Goal: Task Accomplishment & Management: Use online tool/utility

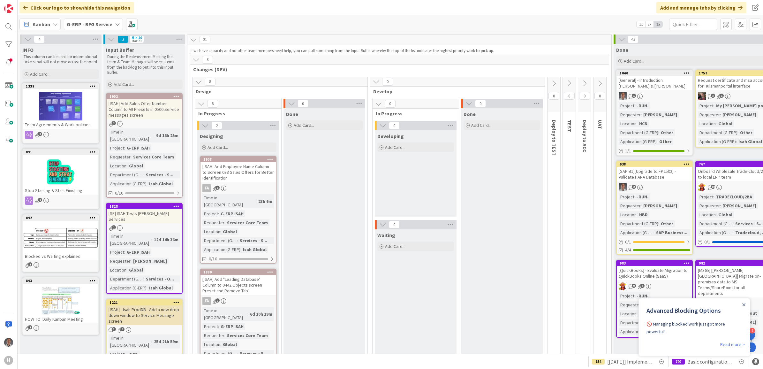
click at [99, 23] on b "G-ERP - BFG Service" at bounding box center [90, 24] width 46 height 6
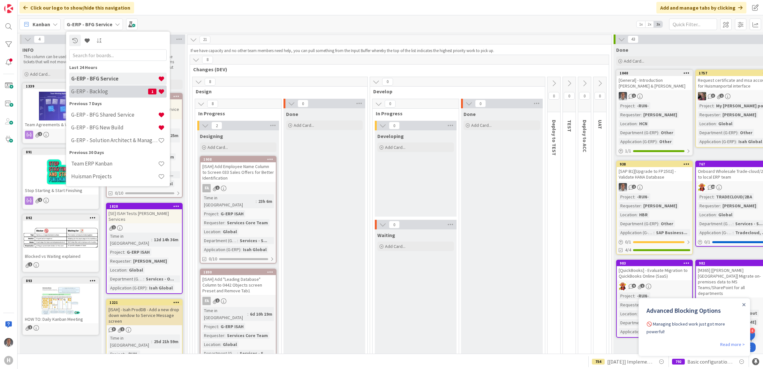
click at [112, 90] on h4 "G-ERP - Backlog" at bounding box center [109, 91] width 77 height 6
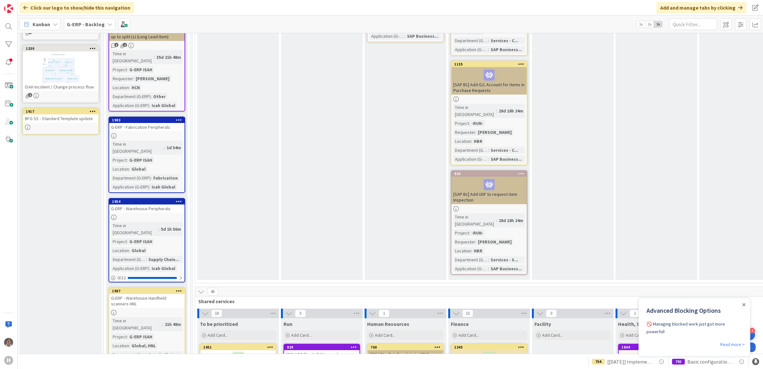
scroll to position [479, 0]
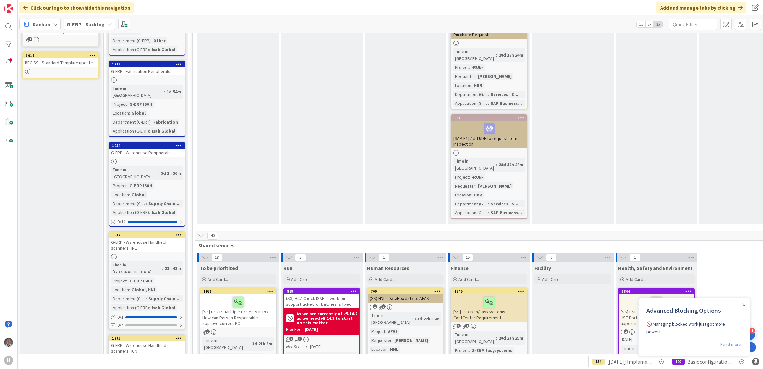
click at [729, 342] on link "Read more >" at bounding box center [733, 344] width 25 height 8
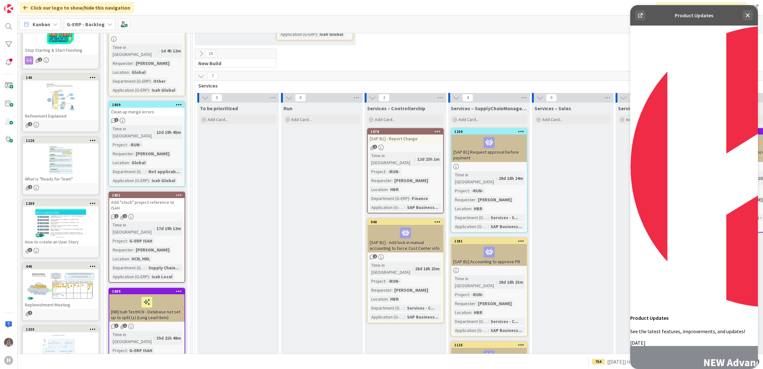
scroll to position [0, 0]
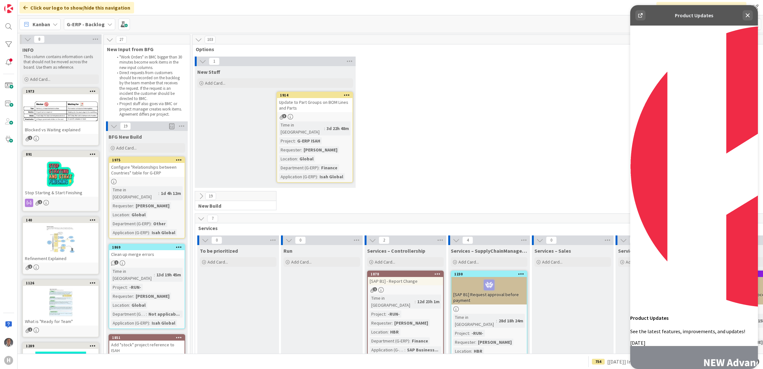
click at [90, 26] on b "G-ERP - Backlog" at bounding box center [86, 24] width 38 height 6
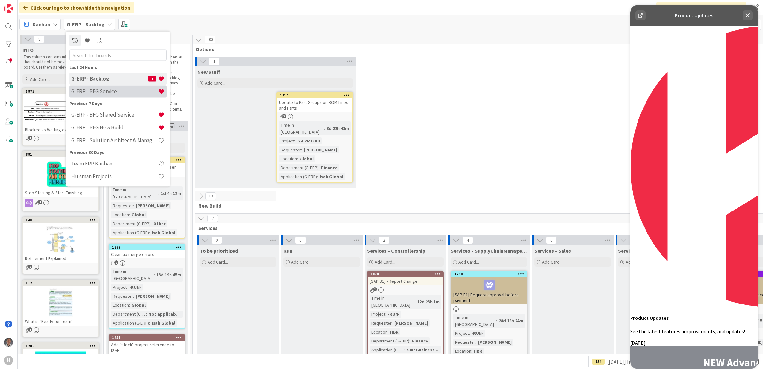
click at [108, 89] on h4 "G-ERP - BFG Service" at bounding box center [114, 91] width 87 height 6
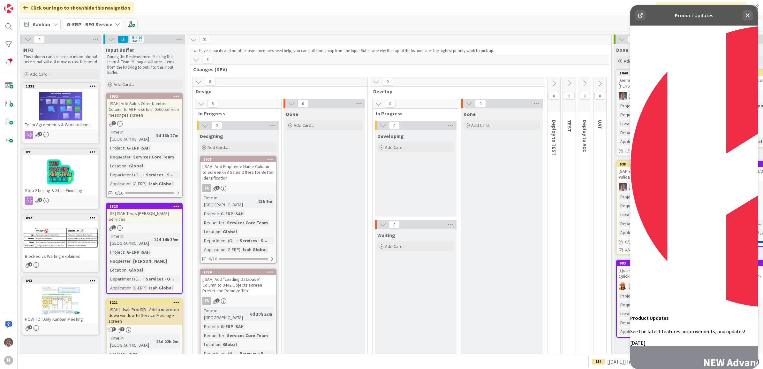
drag, startPoint x: 749, startPoint y: 11, endPoint x: 730, endPoint y: 12, distance: 19.2
click at [749, 11] on icon at bounding box center [748, 15] width 8 height 8
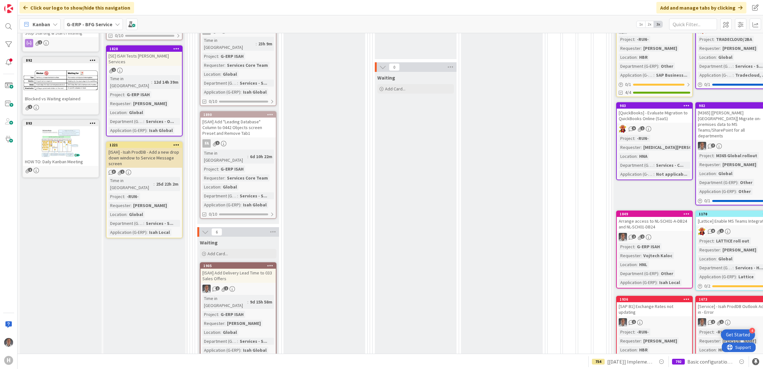
scroll to position [109, 0]
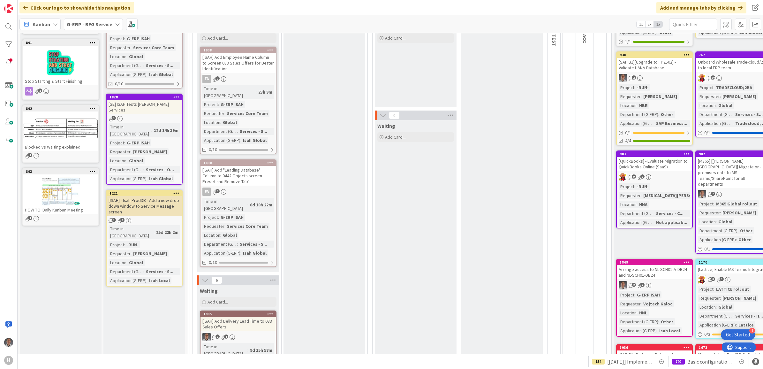
click at [129, 100] on div "[SE] ISAH Tests [PERSON_NAME] Services" at bounding box center [144, 107] width 75 height 14
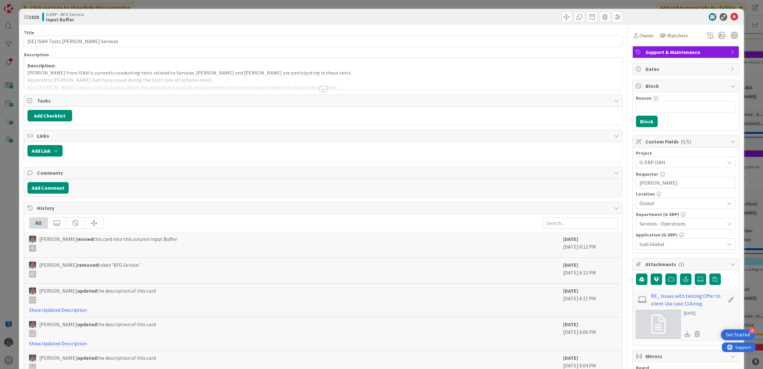
click at [322, 88] on div at bounding box center [323, 89] width 7 height 5
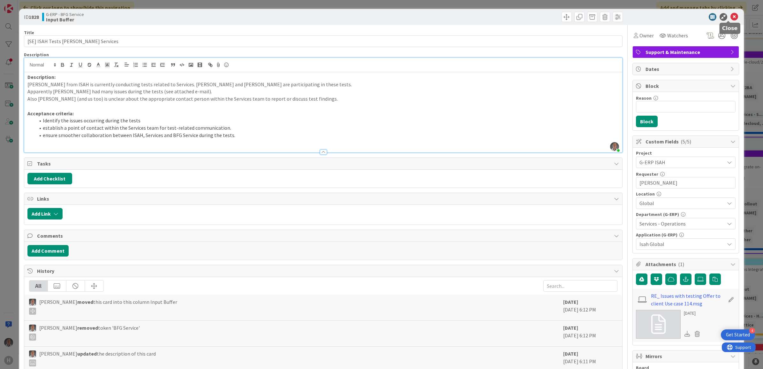
click at [731, 15] on icon at bounding box center [735, 17] width 8 height 8
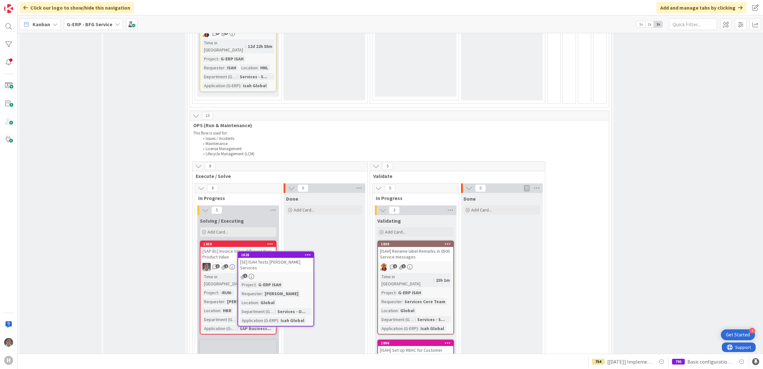
scroll to position [980, 0]
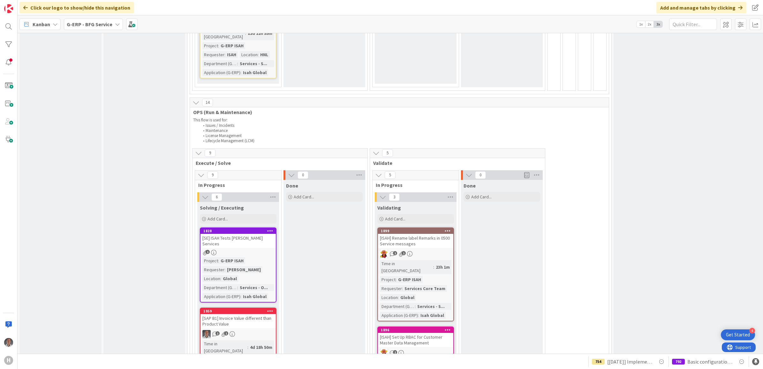
click at [246, 234] on div "[SE] ISAH Tests [PERSON_NAME] Services" at bounding box center [238, 241] width 75 height 14
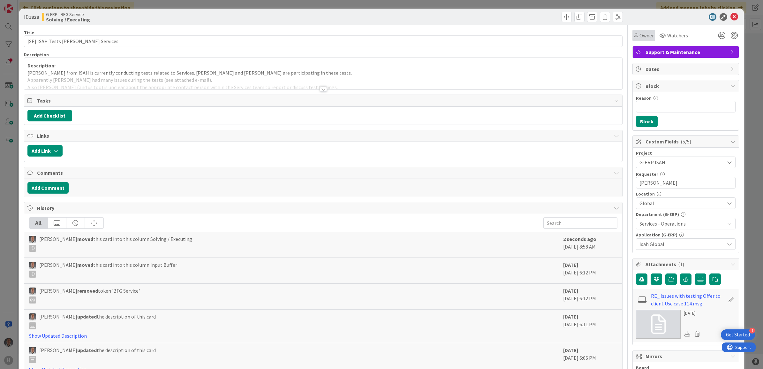
click at [640, 35] on span "Owner" at bounding box center [647, 36] width 14 height 8
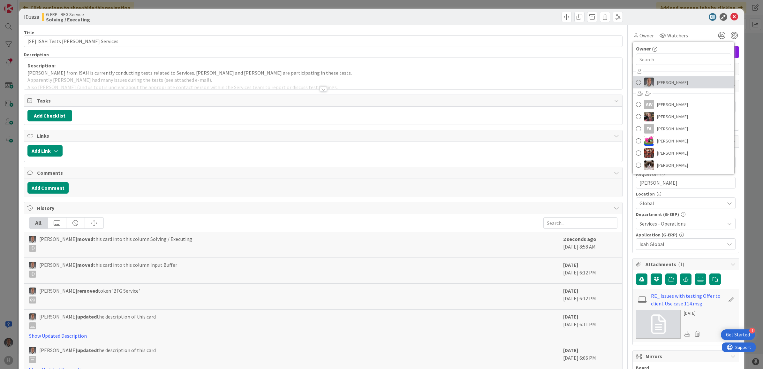
click at [636, 83] on span at bounding box center [638, 83] width 5 height 10
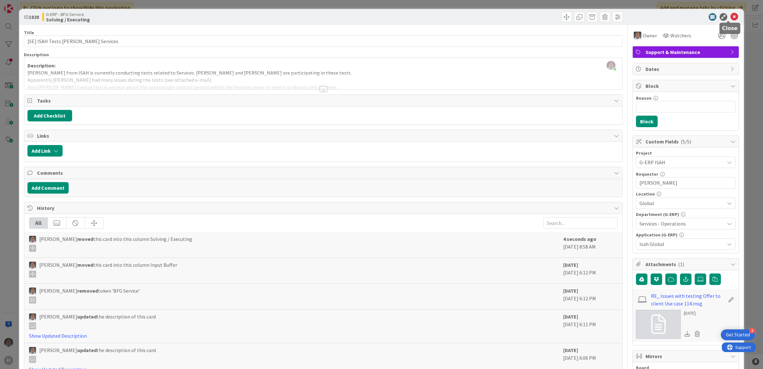
click at [731, 20] on icon at bounding box center [735, 17] width 8 height 8
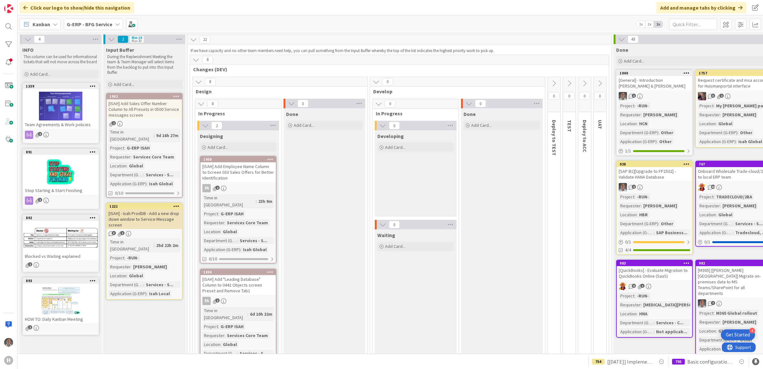
click at [108, 25] on b "G-ERP - BFG Service" at bounding box center [90, 24] width 46 height 6
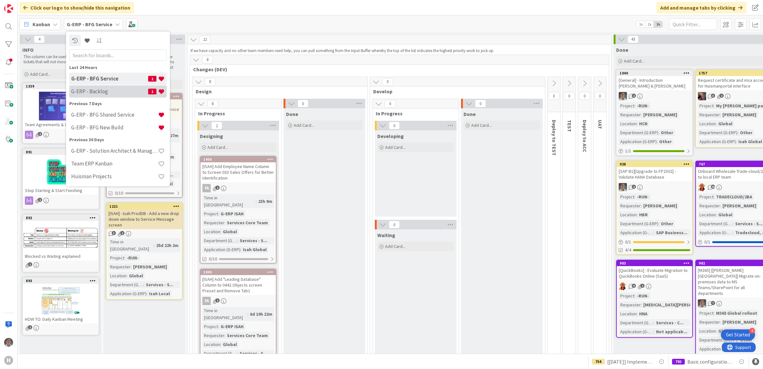
click at [108, 88] on h4 "G-ERP - Backlog" at bounding box center [109, 91] width 77 height 6
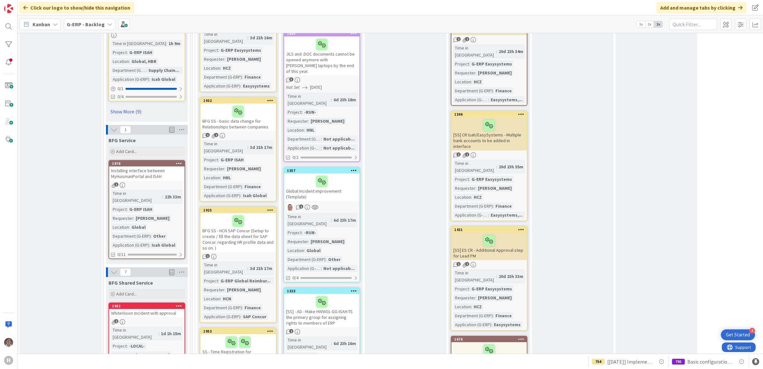
scroll to position [998, 0]
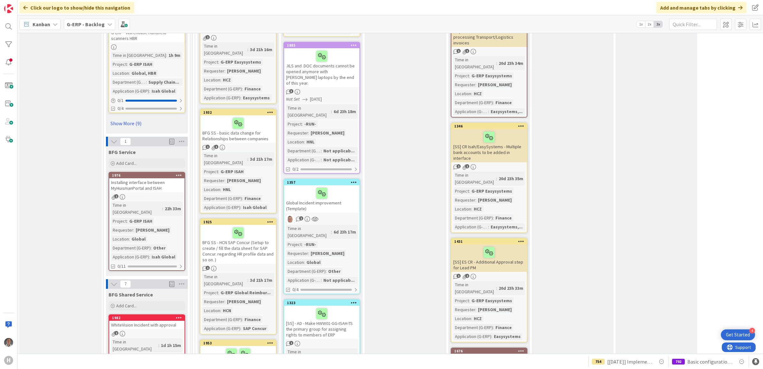
click at [152, 178] on div "Installing interface between MyHuismanPortal and ISAH" at bounding box center [146, 185] width 75 height 14
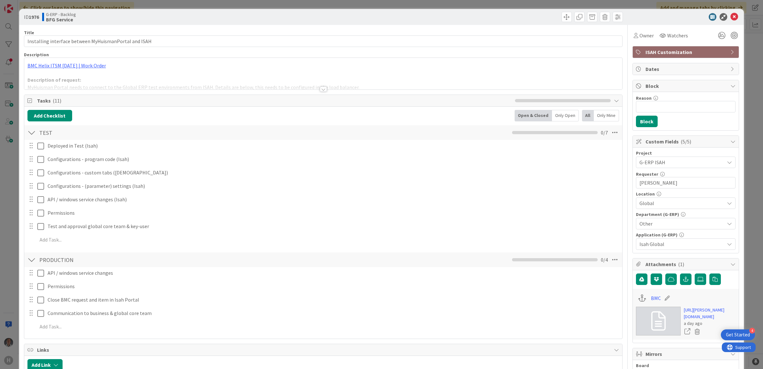
click at [320, 90] on div at bounding box center [323, 89] width 7 height 5
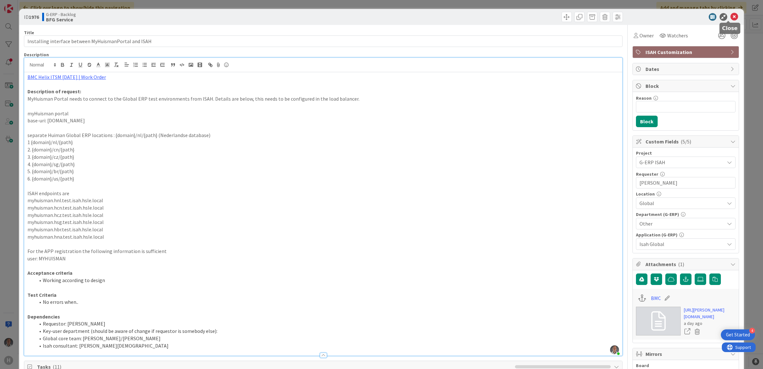
click at [731, 18] on icon at bounding box center [735, 17] width 8 height 8
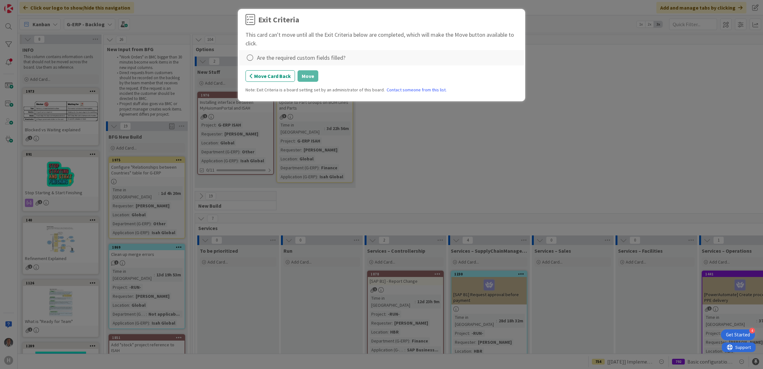
click at [272, 58] on div "Are the required custom fields filled?" at bounding box center [301, 57] width 88 height 9
click at [250, 56] on icon at bounding box center [250, 57] width 9 height 9
click at [294, 71] on link "Complete" at bounding box center [286, 70] width 80 height 9
click at [305, 80] on button "Move" at bounding box center [308, 75] width 21 height 11
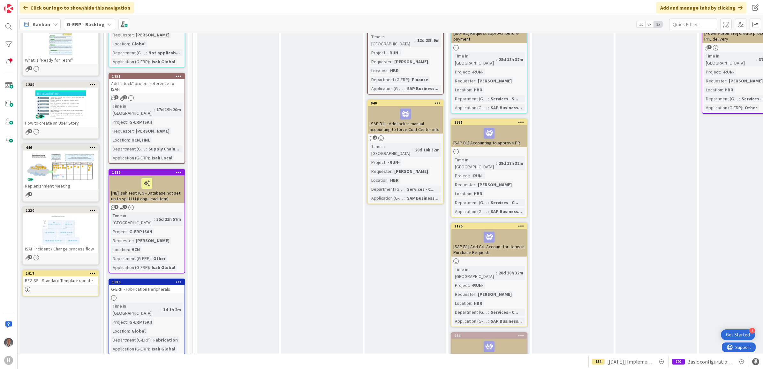
scroll to position [240, 0]
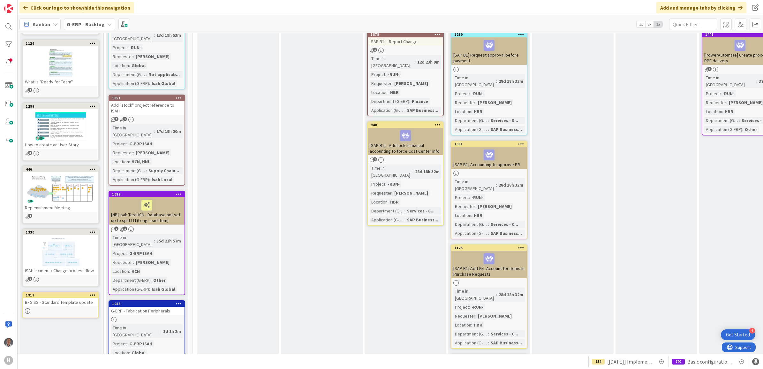
click at [649, 24] on span "2x" at bounding box center [649, 24] width 9 height 6
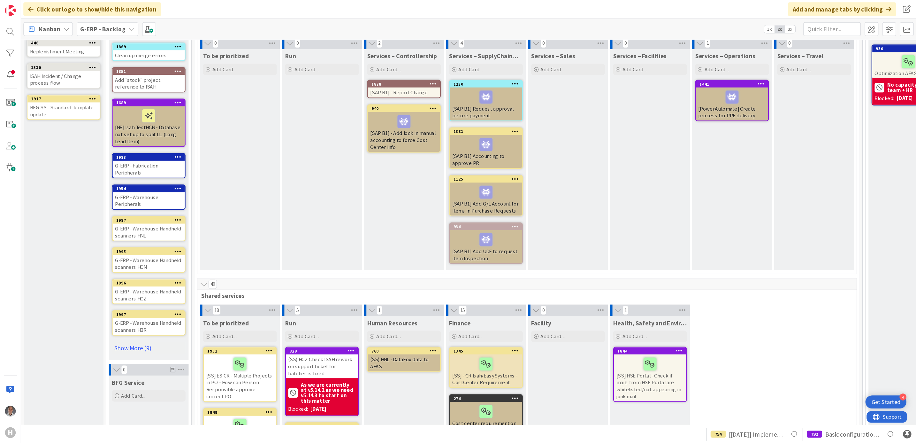
scroll to position [0, 0]
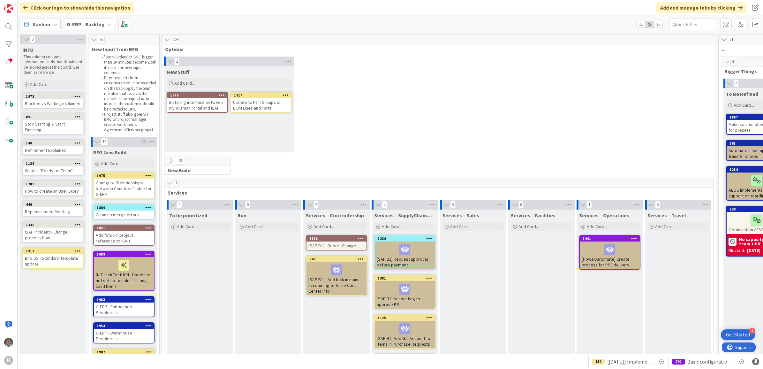
drag, startPoint x: 659, startPoint y: 26, endPoint x: 648, endPoint y: 74, distance: 49.0
click at [659, 26] on span "3x" at bounding box center [658, 24] width 9 height 6
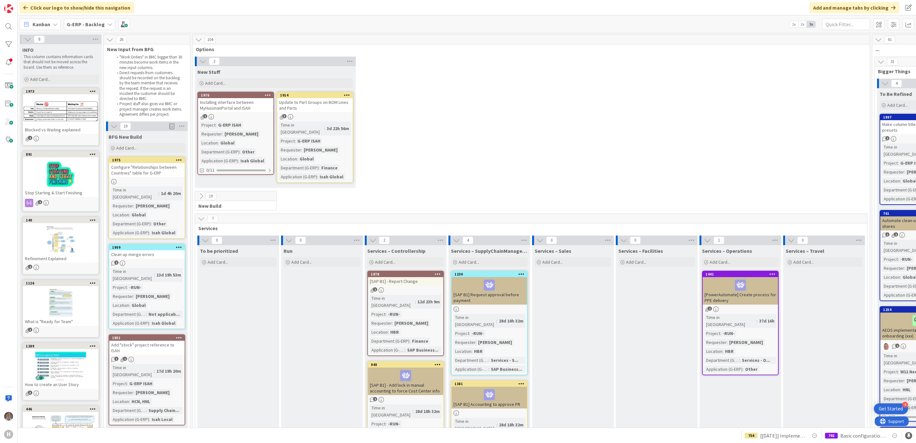
click at [568, 86] on div "2 New Stuff Add Card... 1914 Update to Part Groups on BOM Lines and Parts 3 Tim…" at bounding box center [531, 124] width 675 height 134
click at [501, 145] on div "2 New Stuff Add Card... 1914 Update to Part Groups on BOM Lines and Parts 3 Tim…" at bounding box center [531, 124] width 675 height 135
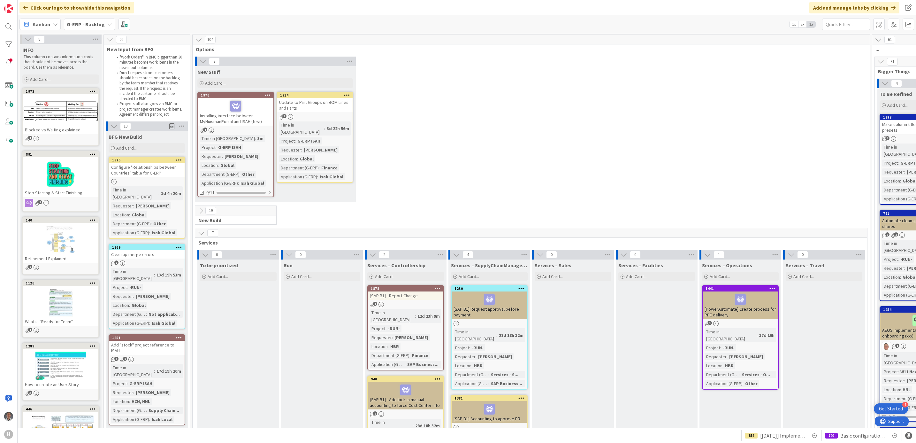
click at [248, 118] on div "Installing interface between MyHuismanPortal and ISAH (test)" at bounding box center [235, 111] width 75 height 27
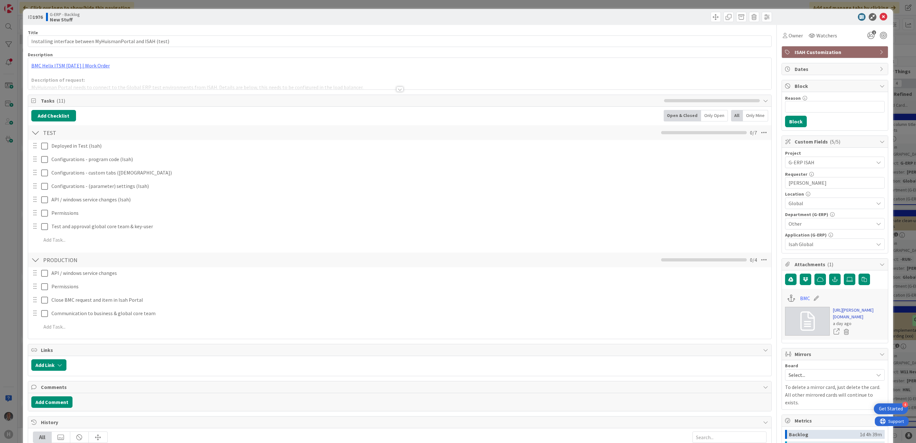
click at [763, 317] on link "[URL][PERSON_NAME][DOMAIN_NAME]" at bounding box center [859, 313] width 52 height 13
click at [763, 18] on icon at bounding box center [884, 17] width 8 height 8
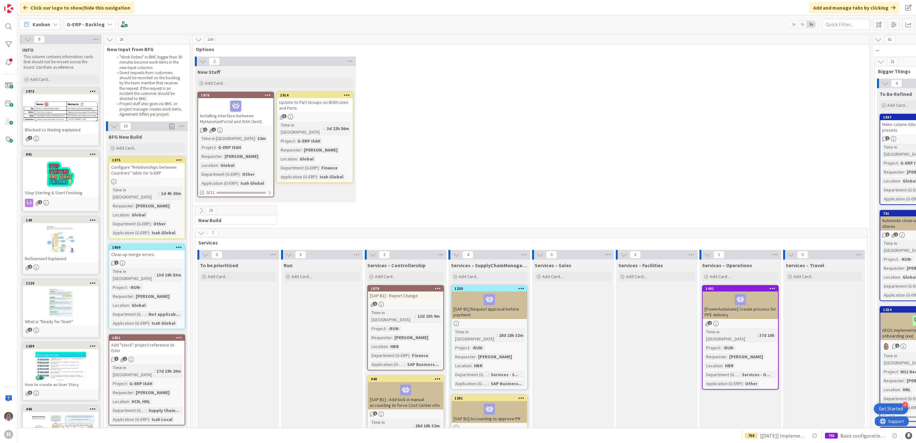
click at [269, 95] on icon at bounding box center [268, 95] width 6 height 4
click at [447, 168] on div "2 New Stuff Add Card... 1914 Update to Part Groups on BOM Lines and Parts 3 Tim…" at bounding box center [531, 131] width 675 height 149
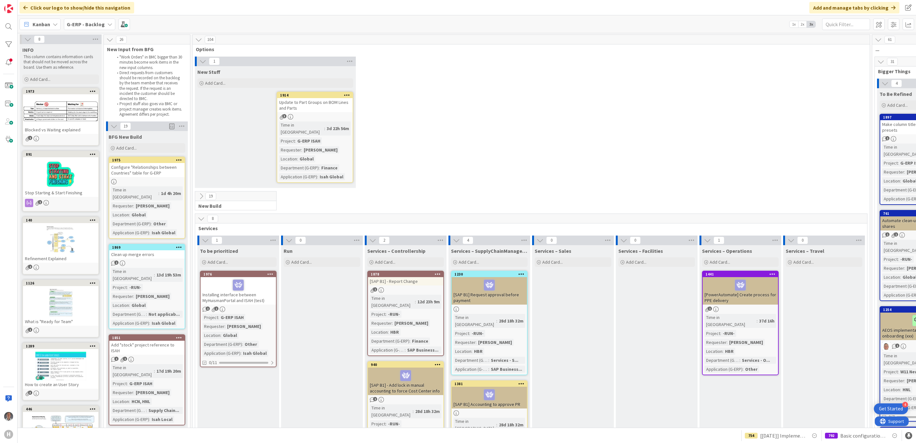
click at [513, 111] on div "1 New Stuff Add Card... 1914 Update to Part Groups on BOM Lines and Parts 3 Tim…" at bounding box center [531, 124] width 675 height 134
click at [208, 83] on span "Add Card..." at bounding box center [215, 83] width 20 height 6
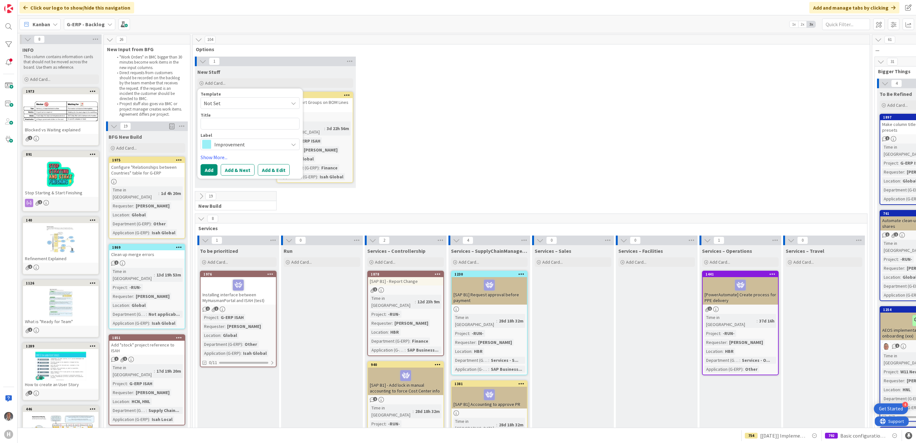
click at [237, 104] on span "Not Set" at bounding box center [244, 103] width 80 height 8
click at [243, 103] on span "Not Set" at bounding box center [244, 103] width 80 height 8
click at [238, 120] on textarea at bounding box center [250, 124] width 99 height 12
type textarea "x"
type textarea "["
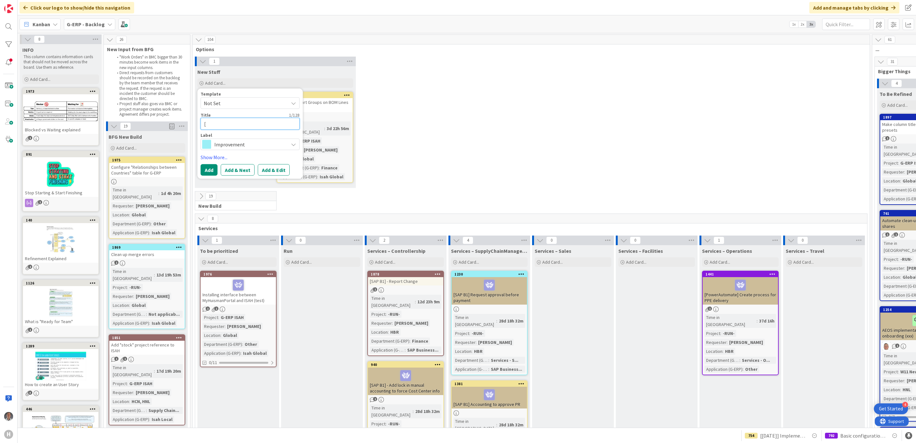
type textarea "x"
type textarea "[IS"
type textarea "x"
type textarea "[ISO"
type textarea "x"
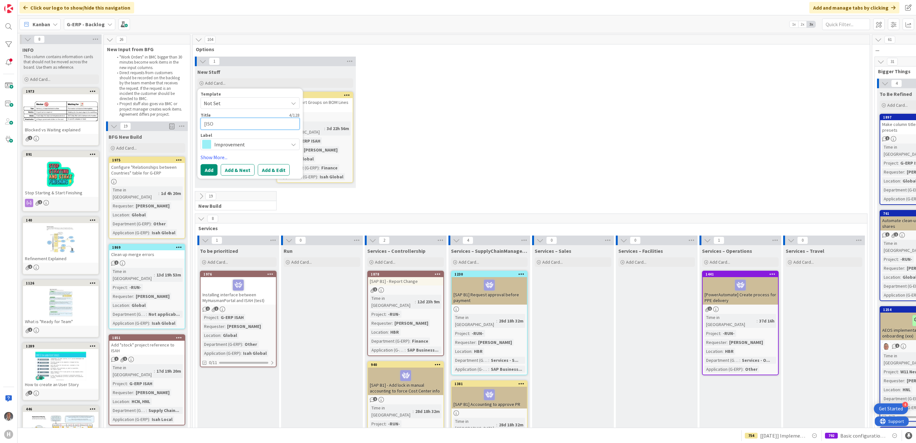
type textarea "[ISO"
type textarea "x"
type textarea "[ISO 4"
type textarea "x"
type textarea "[ISO 45"
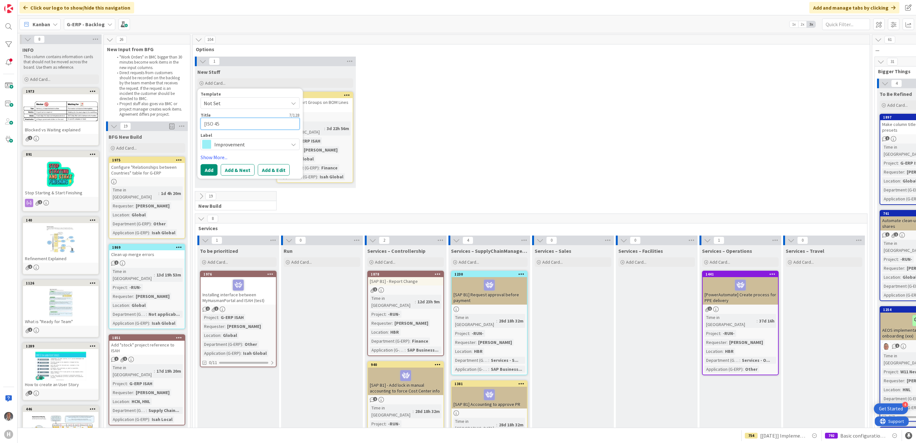
type textarea "x"
type textarea "[ISO 450"
type textarea "x"
type textarea "[ISO 45001"
type textarea "x"
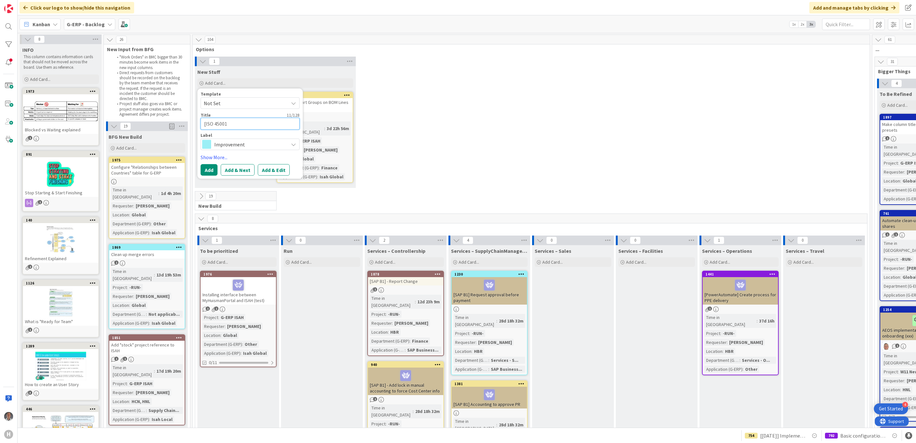
type textarea "[ISO 45001]"
type textarea "x"
type textarea "[ISO 45001]"
type textarea "x"
type textarea "[ISO 45001] I"
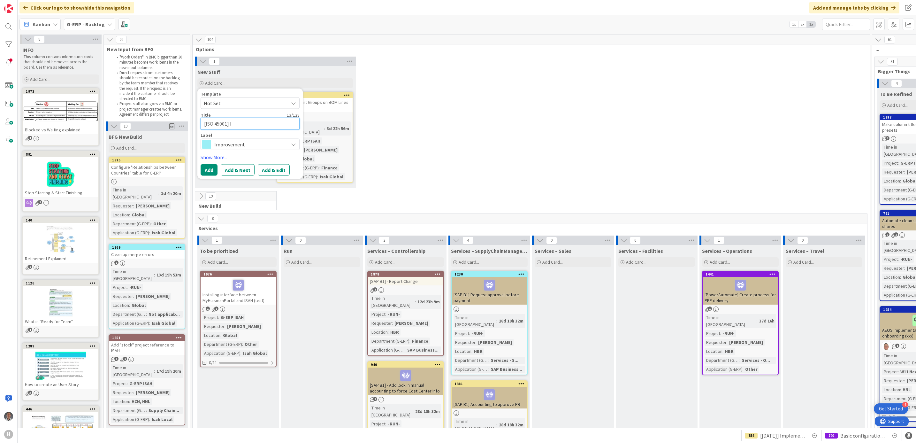
type textarea "x"
type textarea "[ISO 45001] Im"
type textarea "x"
type textarea "[ISO 45001] Imp"
type textarea "x"
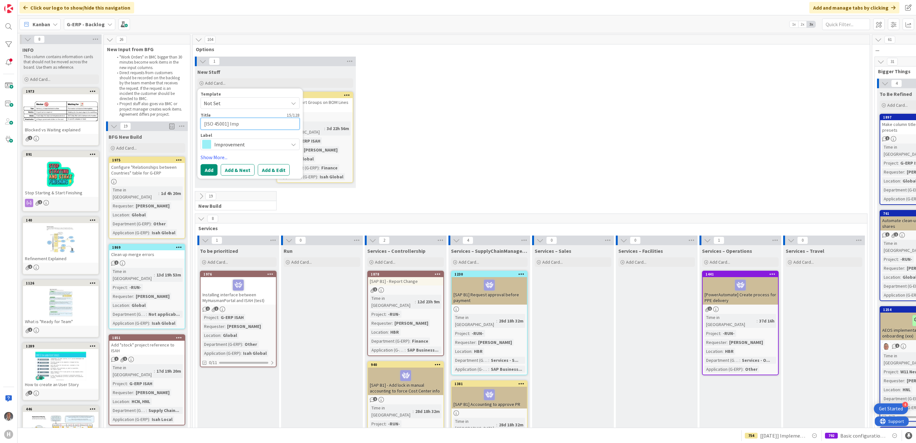
type textarea "[ISO 45001] Impl"
type textarea "x"
type textarea "[ISO 45001] Imple"
type textarea "x"
type textarea "[ISO 45001] Implem"
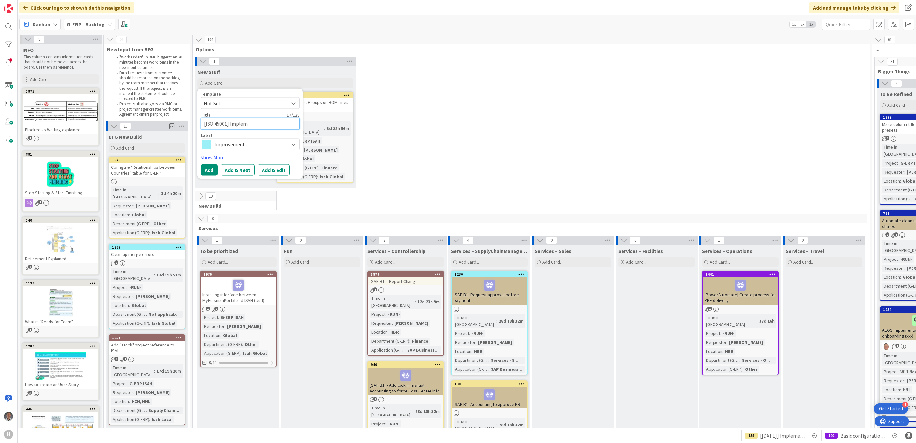
type textarea "x"
type textarea "[ISO 45001] Implemen"
type textarea "x"
type textarea "[ISO 45001] Implement"
type textarea "x"
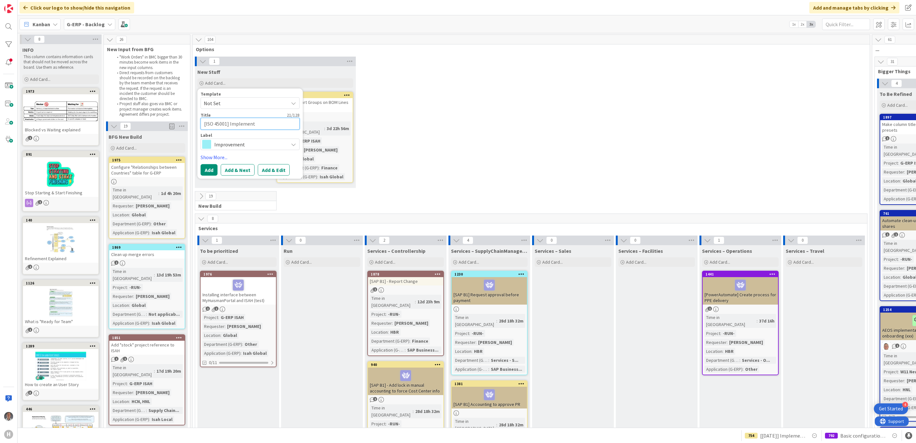
type textarea "[ISO 45001] Implement"
type textarea "x"
type textarea "[ISO 45001] N"
type textarea "x"
type textarea "[ISO 45001] Ne"
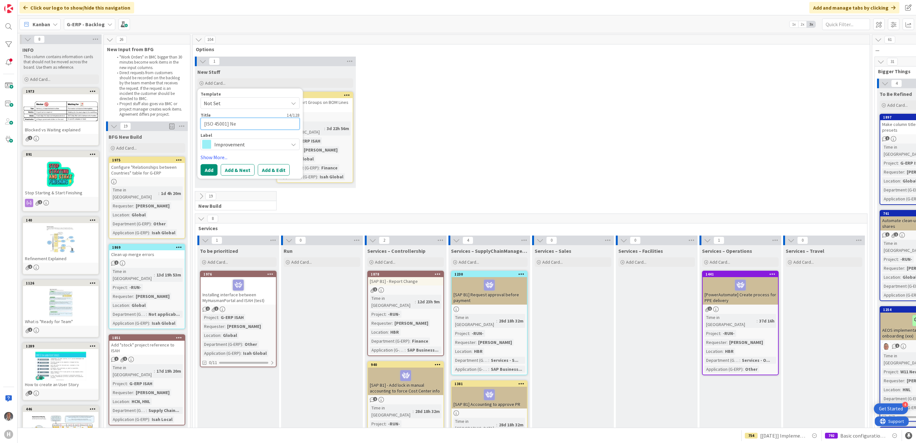
type textarea "x"
type textarea "[ISO 45001] New"
type textarea "x"
type textarea "[ISO 45001] New"
type textarea "x"
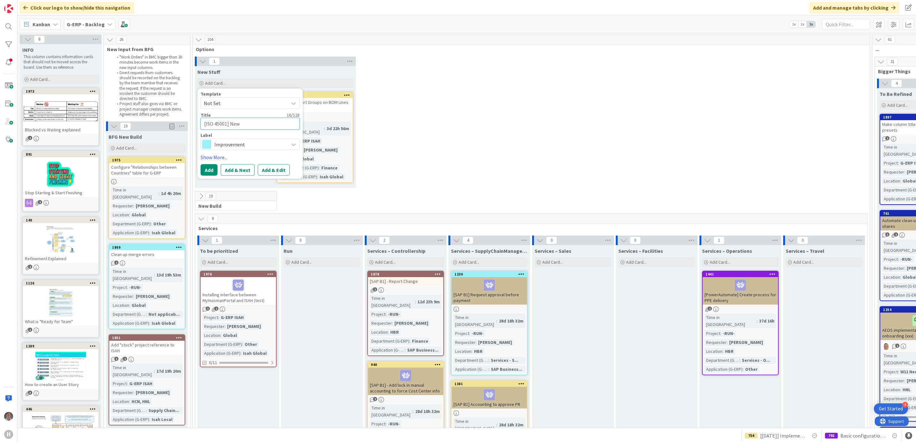
type textarea "[ISO 45001] New S"
type textarea "x"
type textarea "[ISO 45001] New Sa"
type textarea "x"
type textarea "[ISO 45001] New Saa"
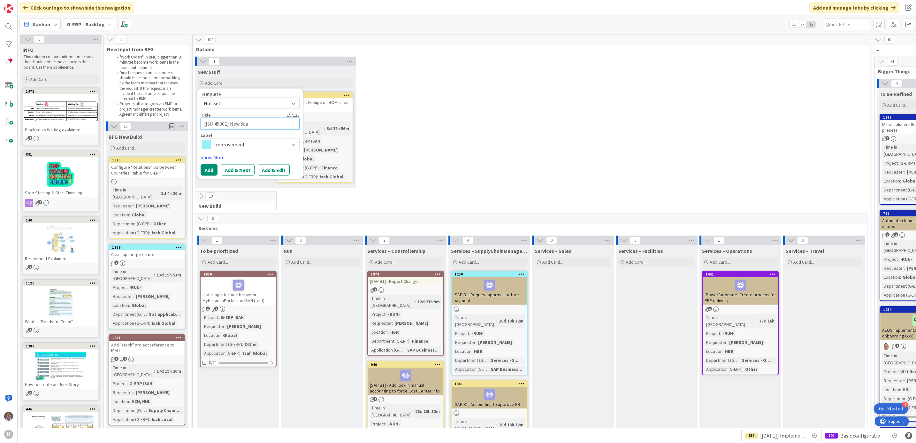
type textarea "x"
type textarea "[ISO 45001] New SaaS"
type textarea "x"
type textarea "[ISO 45001] New SaaS"
type textarea "x"
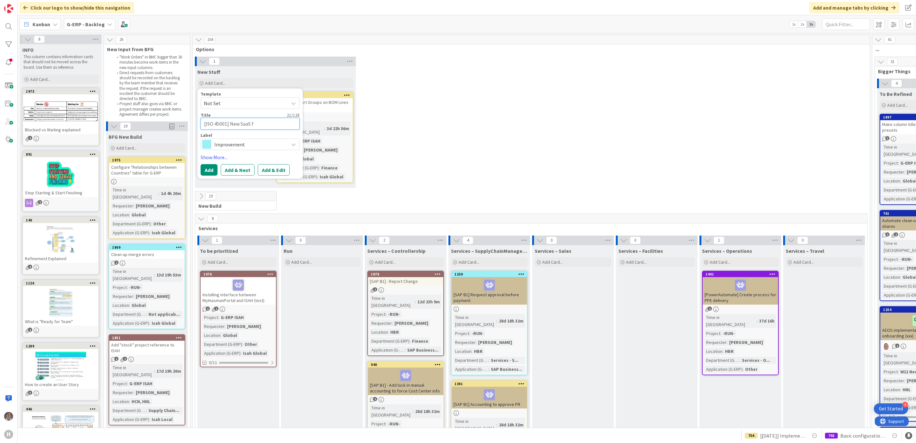
type textarea "[ISO 45001] New SaaS fo"
type textarea "x"
type textarea "[ISO 45001] New SaaS for"
type textarea "x"
type textarea "[ISO 45001] New SaaS for"
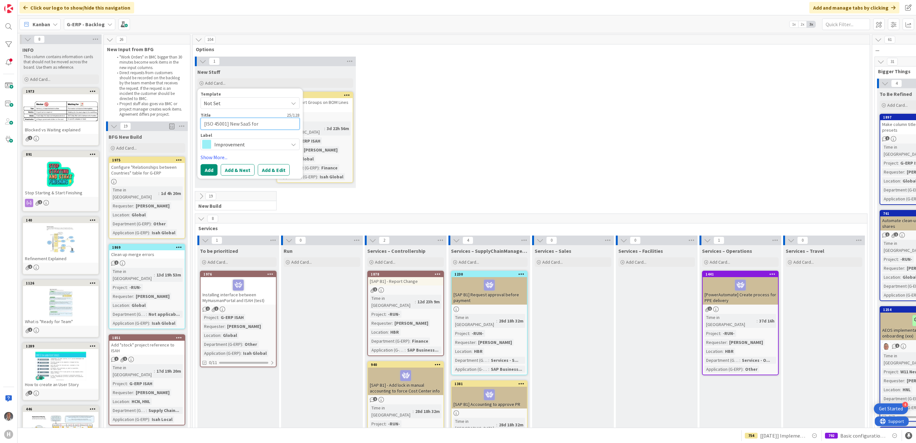
type textarea "x"
type textarea "[ISO 45001] New SaaS for H"
type textarea "x"
type textarea "[ISO 45001] New SaaS for HB"
type textarea "x"
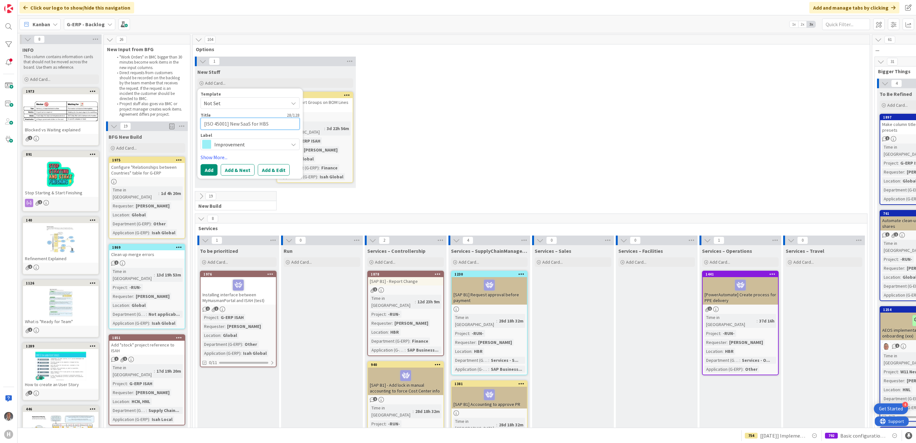
type textarea "[ISO 45001] New SaaS for HBS"
click at [228, 148] on span "Improvement" at bounding box center [249, 144] width 71 height 9
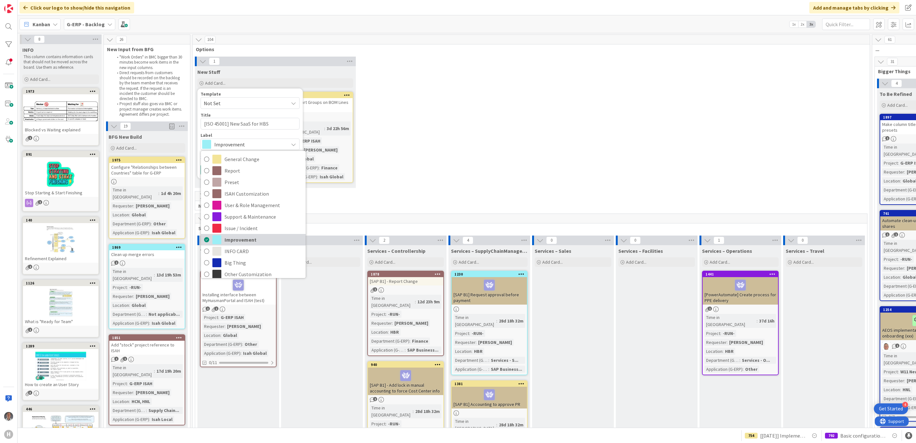
click at [240, 240] on span "Improvement" at bounding box center [264, 240] width 78 height 10
type textarea "x"
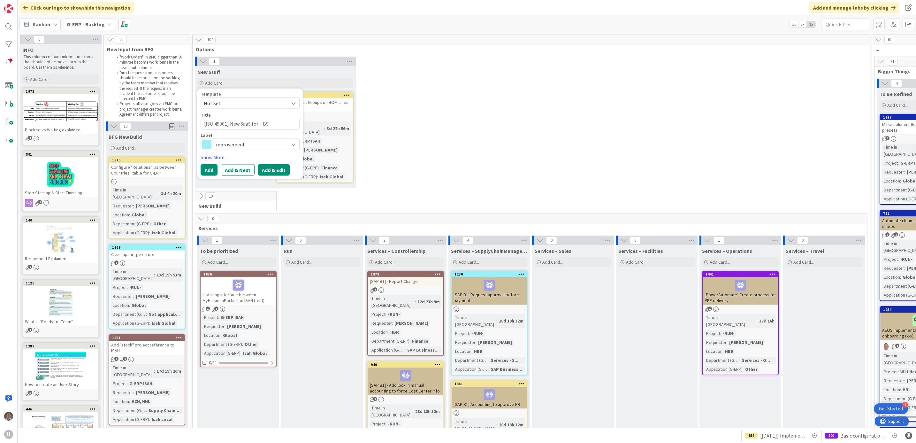
click at [274, 171] on button "Add & Edit" at bounding box center [274, 169] width 32 height 11
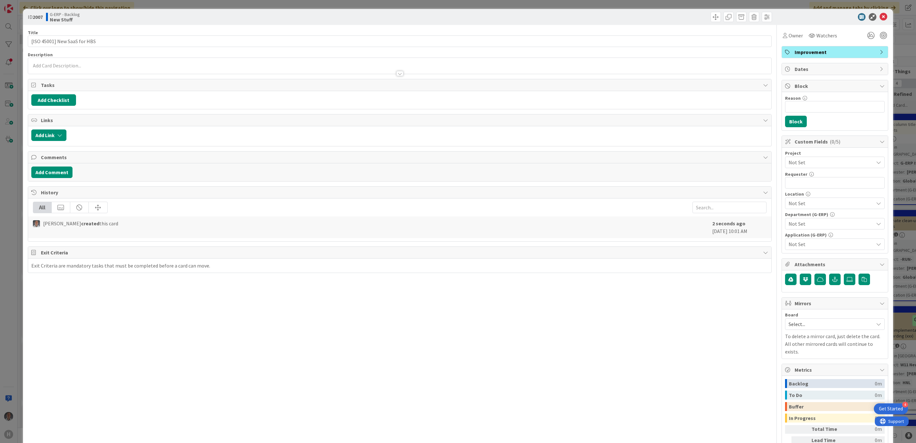
click at [188, 67] on div at bounding box center [400, 70] width 744 height 7
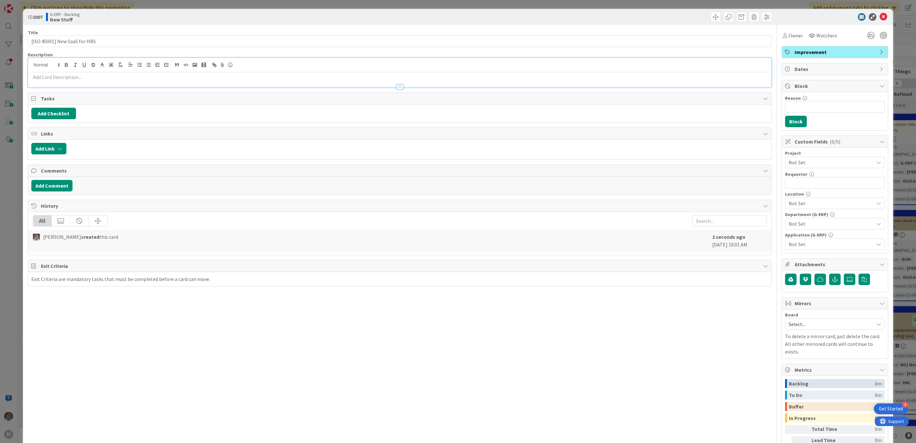
click at [187, 76] on p at bounding box center [399, 76] width 737 height 7
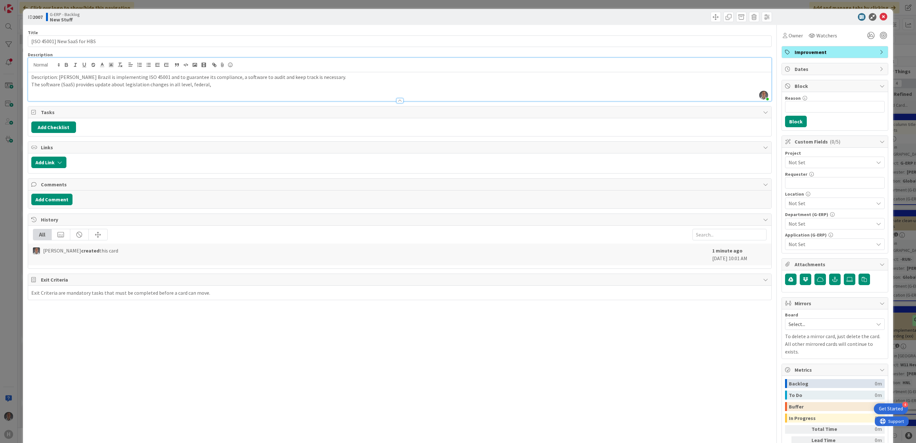
click at [186, 85] on p "The software (SaaS) provides update about legislation changes in all level, fed…" at bounding box center [399, 84] width 737 height 7
click at [763, 165] on span "Not Set" at bounding box center [830, 162] width 82 height 9
click at [763, 202] on span "-RUN-" at bounding box center [839, 201] width 84 height 10
click at [763, 186] on input "text" at bounding box center [835, 182] width 100 height 11
type input "[PERSON_NAME]"
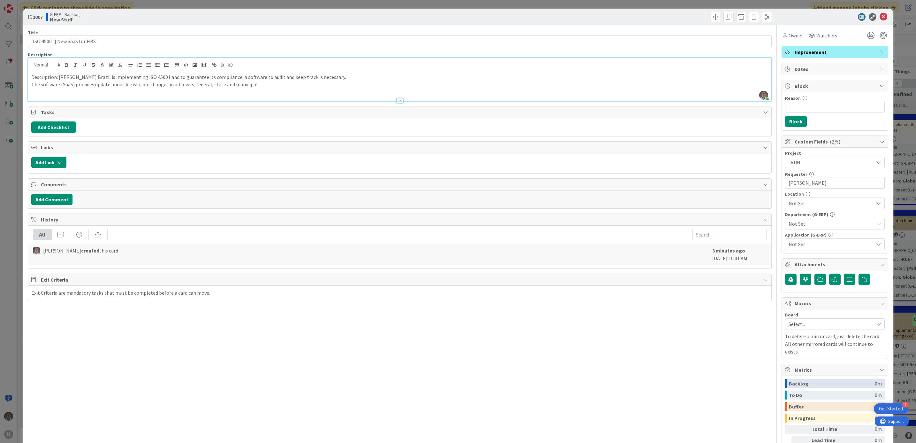
click at [763, 206] on span "Not Set" at bounding box center [831, 203] width 85 height 8
click at [763, 286] on link "HBR" at bounding box center [834, 286] width 102 height 11
click at [747, 310] on div "Title 28 / 128 [ISO 45001] New SaaS for HBS Description [PERSON_NAME] joined 2 …" at bounding box center [400, 255] width 744 height 460
click at [763, 225] on span "Not Set" at bounding box center [831, 224] width 85 height 8
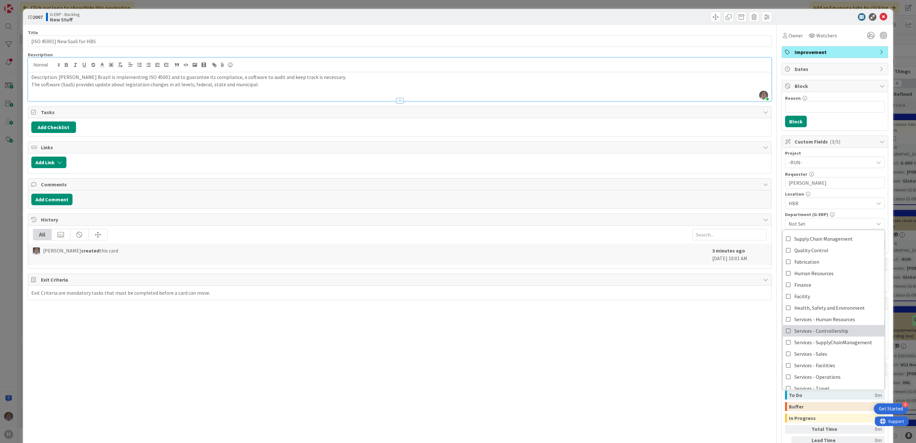
scroll to position [48, 0]
click at [763, 351] on link "Services - Operations" at bounding box center [834, 351] width 102 height 11
drag, startPoint x: 685, startPoint y: 375, endPoint x: 701, endPoint y: 367, distance: 17.1
click at [685, 368] on div "Title 28 / 128 [ISO 45001] New SaaS for HBS Description [PERSON_NAME] joined 3 …" at bounding box center [400, 255] width 744 height 460
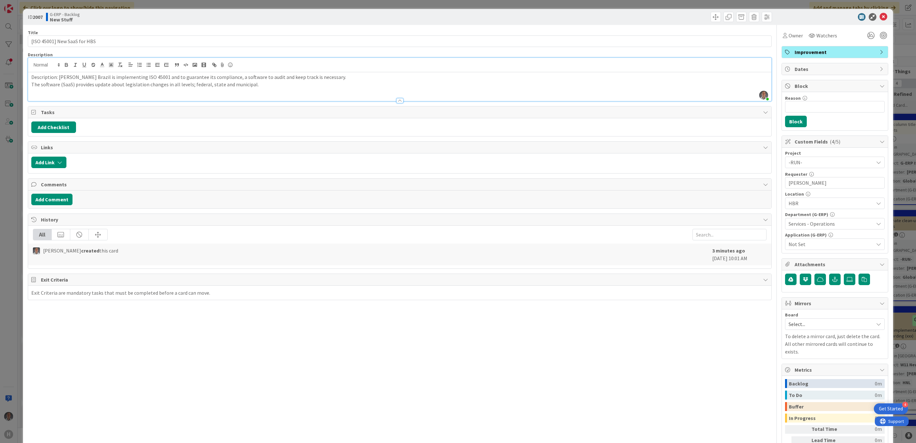
click at [763, 244] on span "Not Set" at bounding box center [831, 244] width 85 height 8
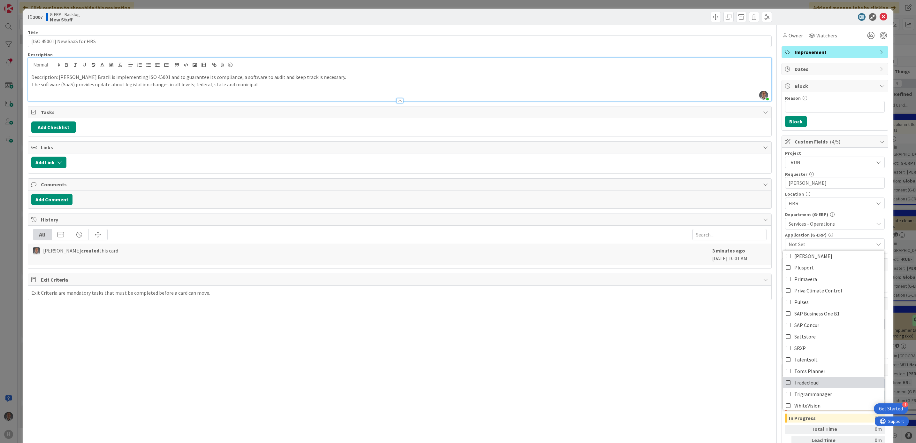
scroll to position [295, 0]
click at [763, 368] on link "Other" at bounding box center [834, 389] width 102 height 11
click at [711, 368] on div "Title 28 / 128 [ISO 45001] New SaaS for HBS Description [PERSON_NAME] joined 3 …" at bounding box center [400, 255] width 744 height 460
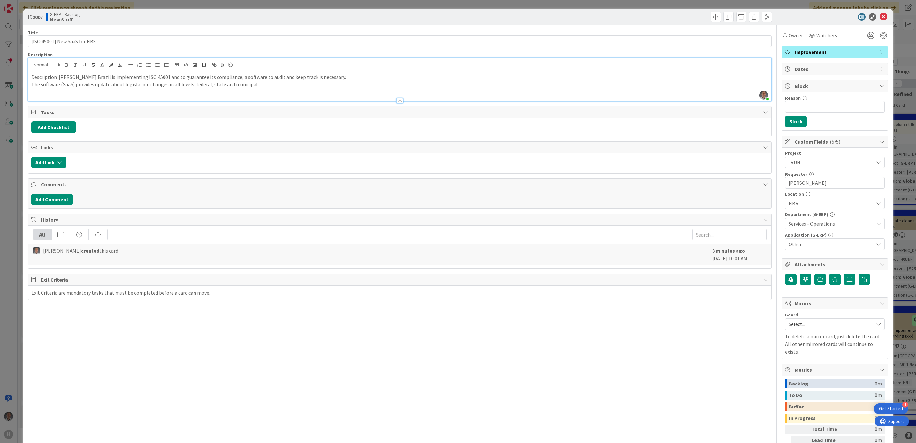
click at [401, 86] on p "The software (SaaS) provides update about legislation changes in all levels; fe…" at bounding box center [399, 84] width 737 height 7
click at [763, 18] on icon at bounding box center [884, 17] width 8 height 8
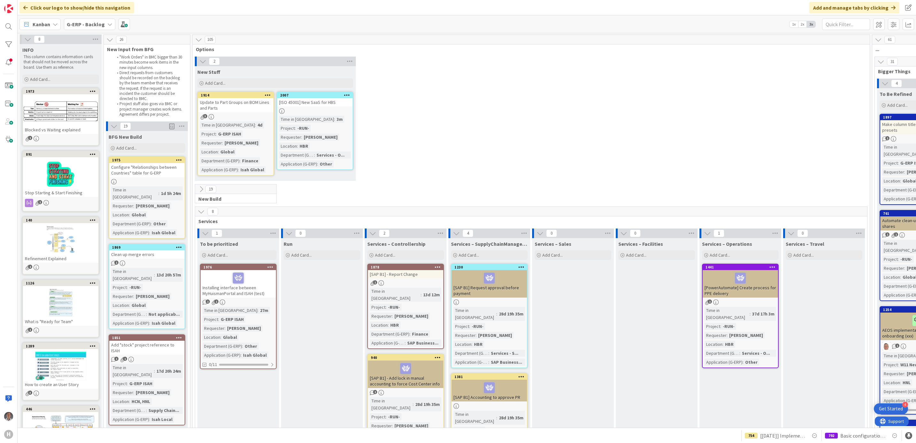
click at [228, 186] on div "19" at bounding box center [235, 189] width 81 height 10
click at [197, 189] on button at bounding box center [201, 189] width 8 height 8
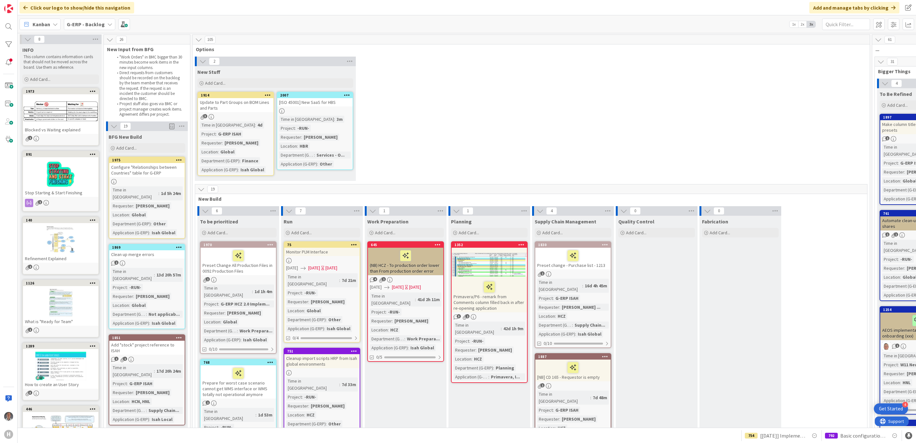
click at [154, 174] on div "Configure "Relationships between Countries" table for G-ERP" at bounding box center [146, 170] width 75 height 14
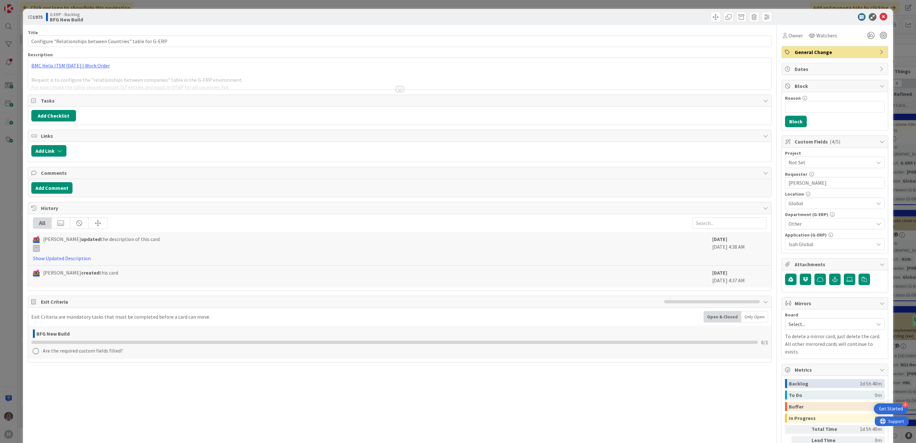
click at [399, 88] on div at bounding box center [399, 89] width 7 height 5
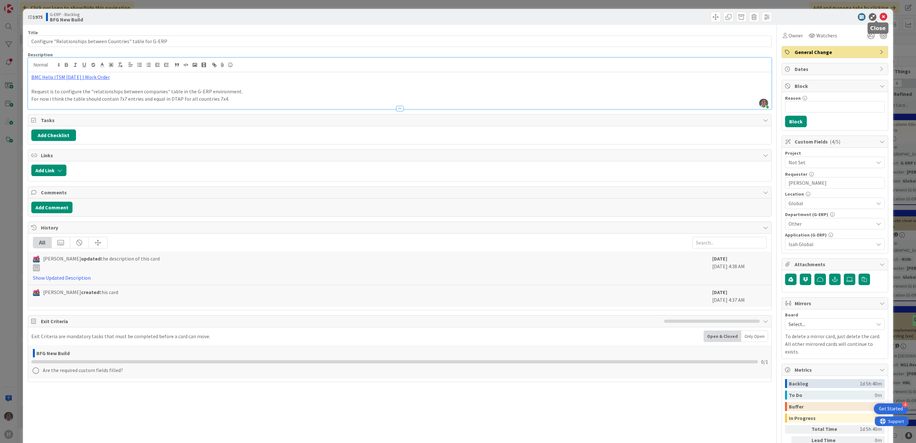
click at [763, 15] on icon at bounding box center [884, 17] width 8 height 8
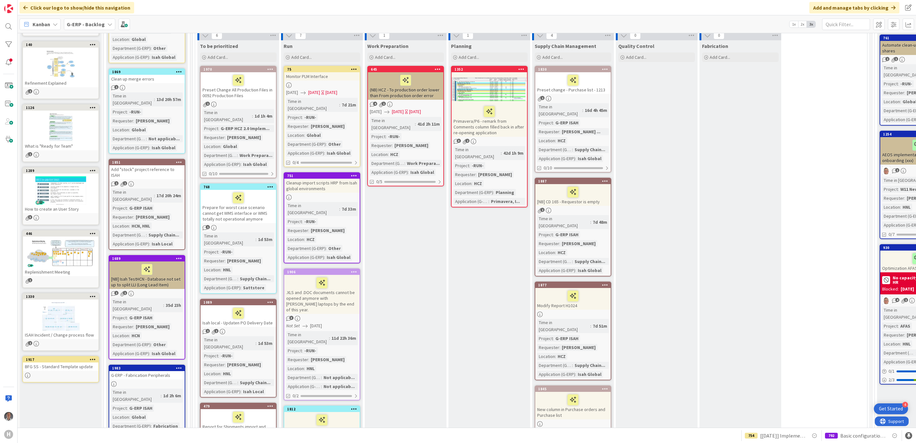
scroll to position [144, 0]
